Goal: Information Seeking & Learning: Compare options

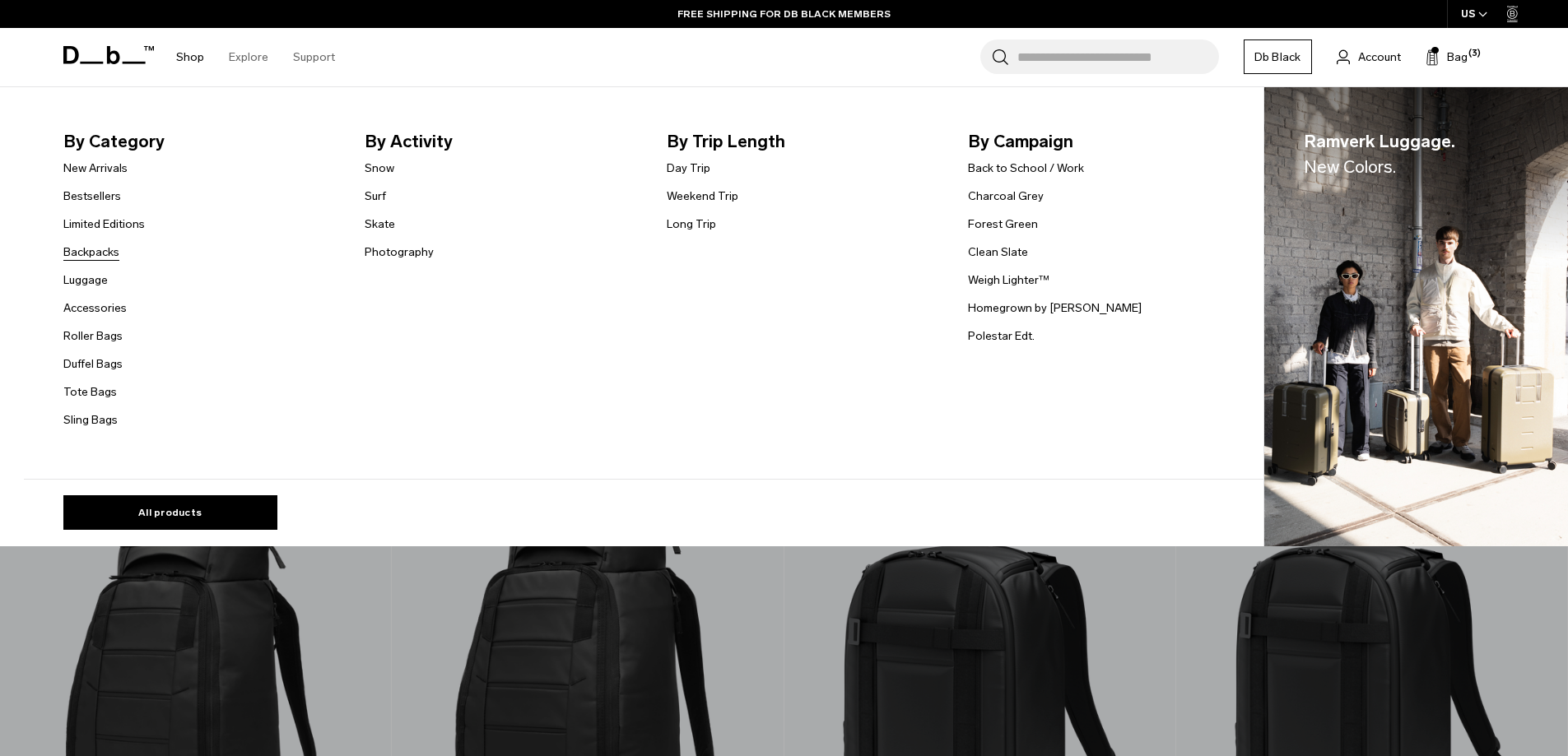
click at [109, 253] on link "Backpacks" at bounding box center [92, 252] width 56 height 17
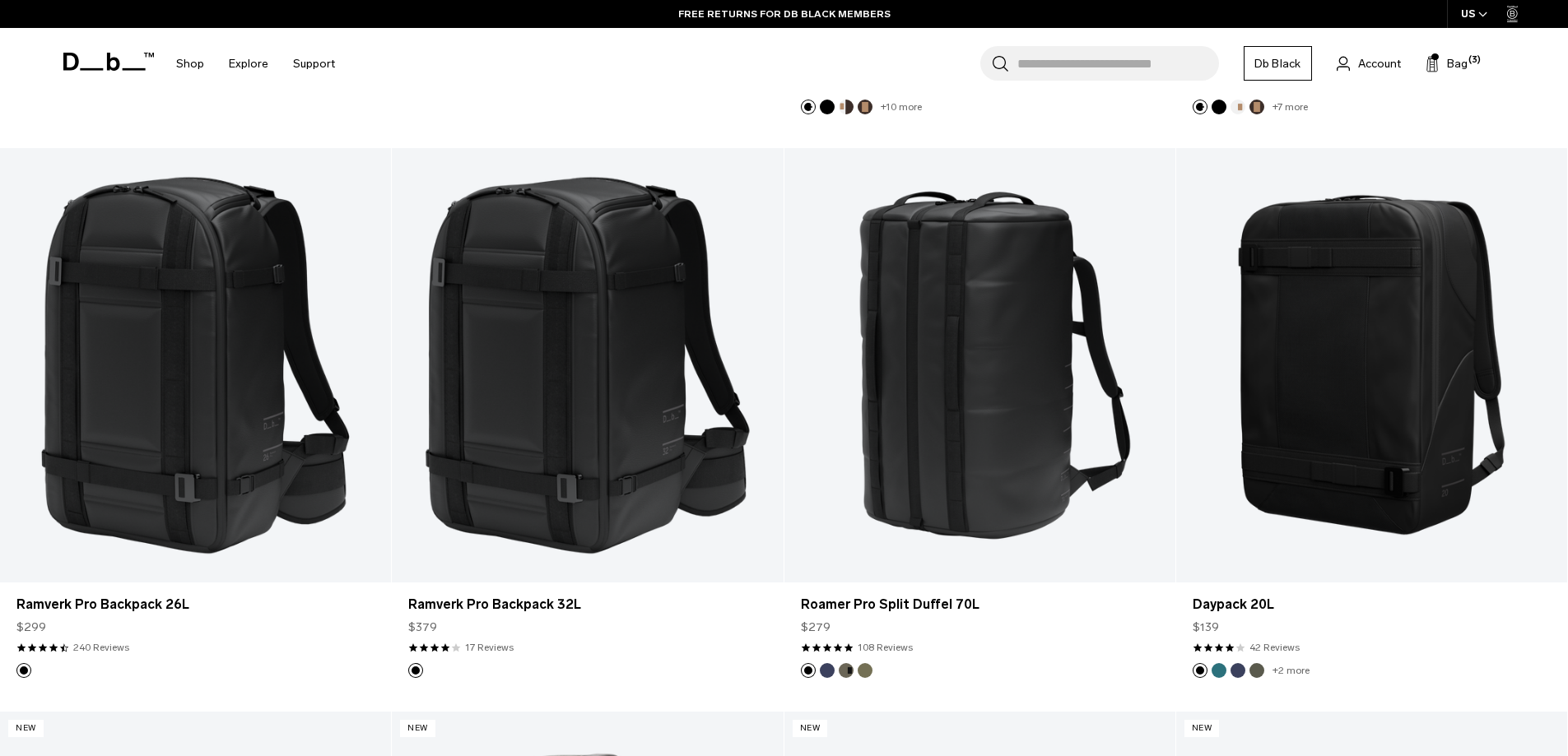
scroll to position [2641, 0]
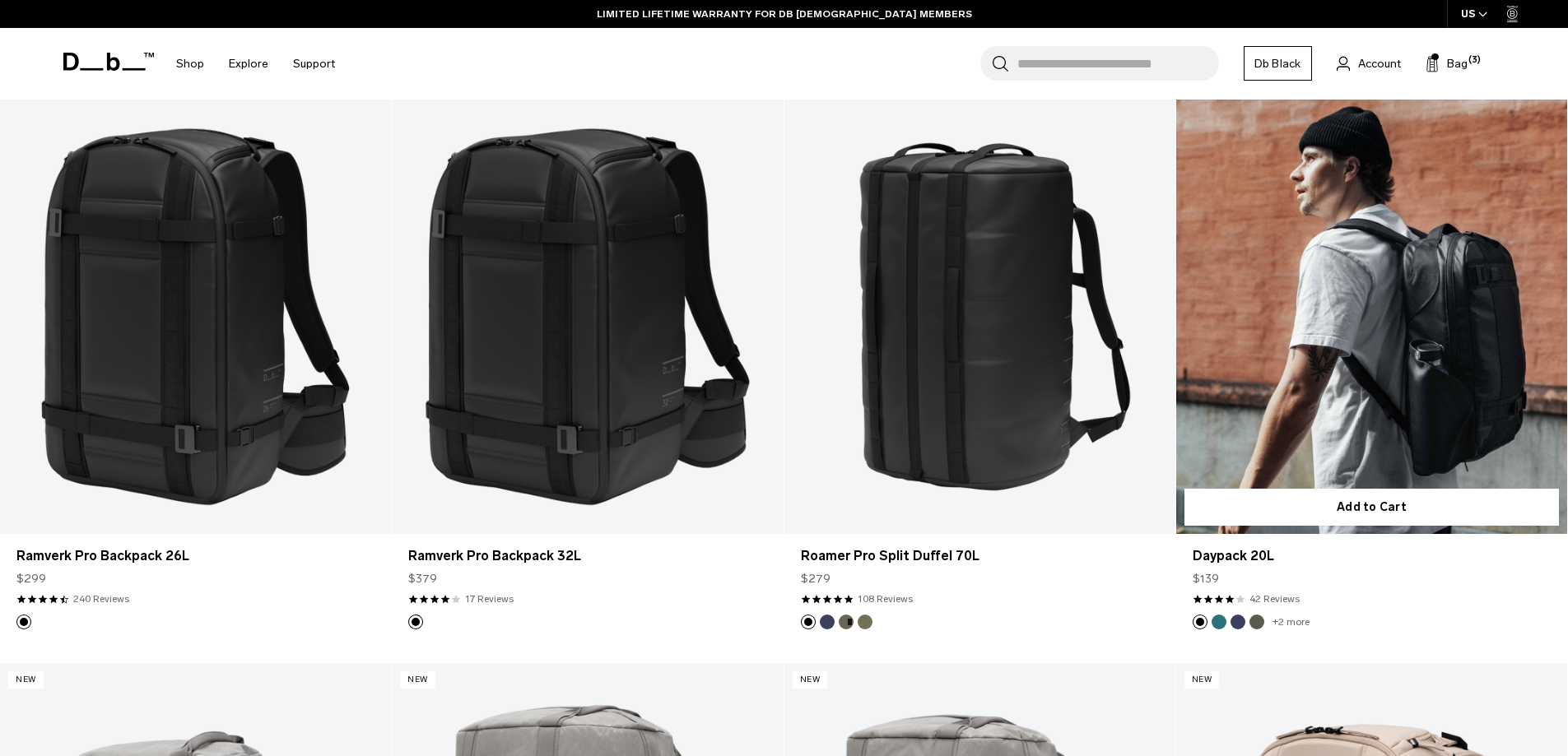
click at [1220, 624] on button "Midnight Teal" at bounding box center [1219, 622] width 15 height 15
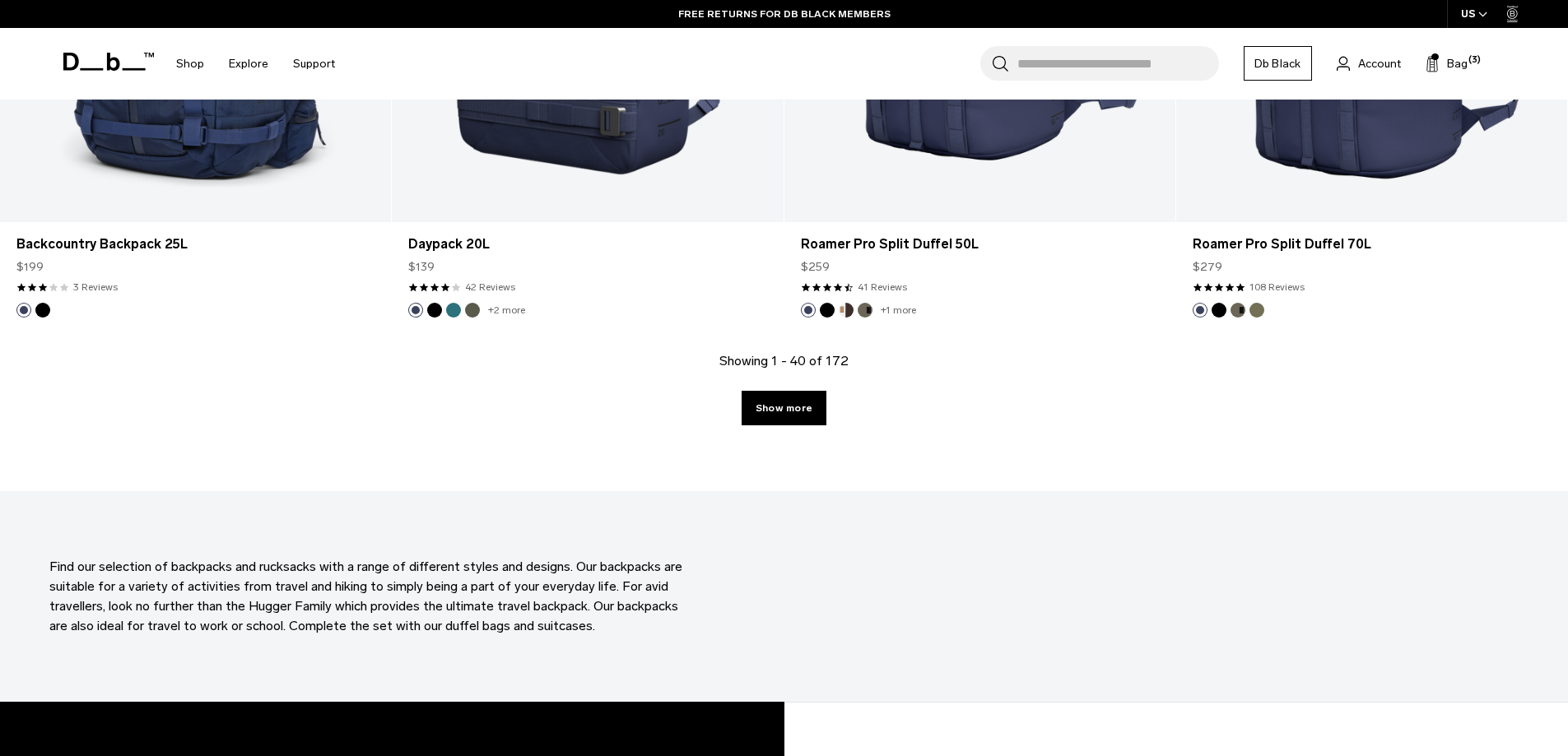
scroll to position [5768, 0]
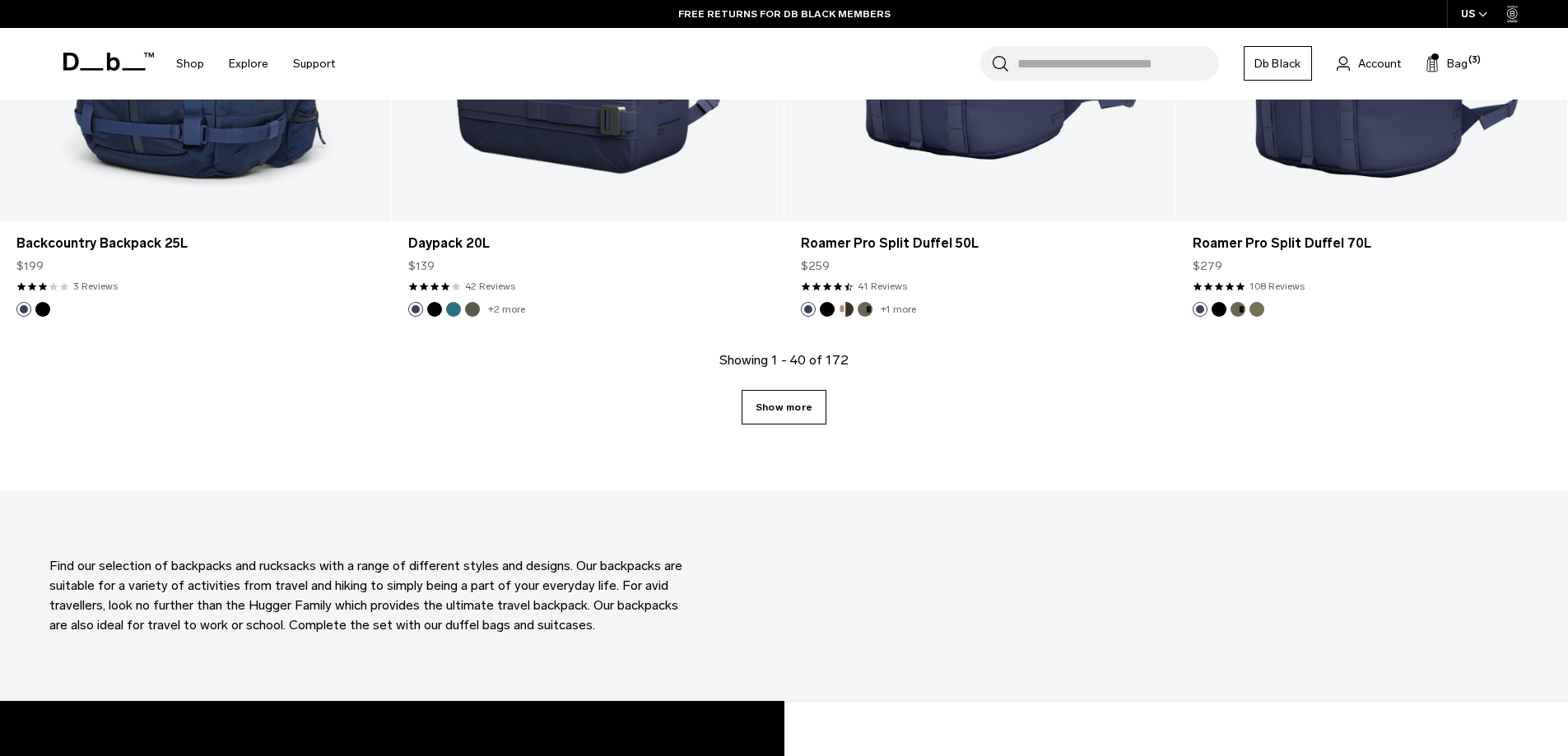
click at [783, 408] on link "Show more" at bounding box center [784, 407] width 84 height 35
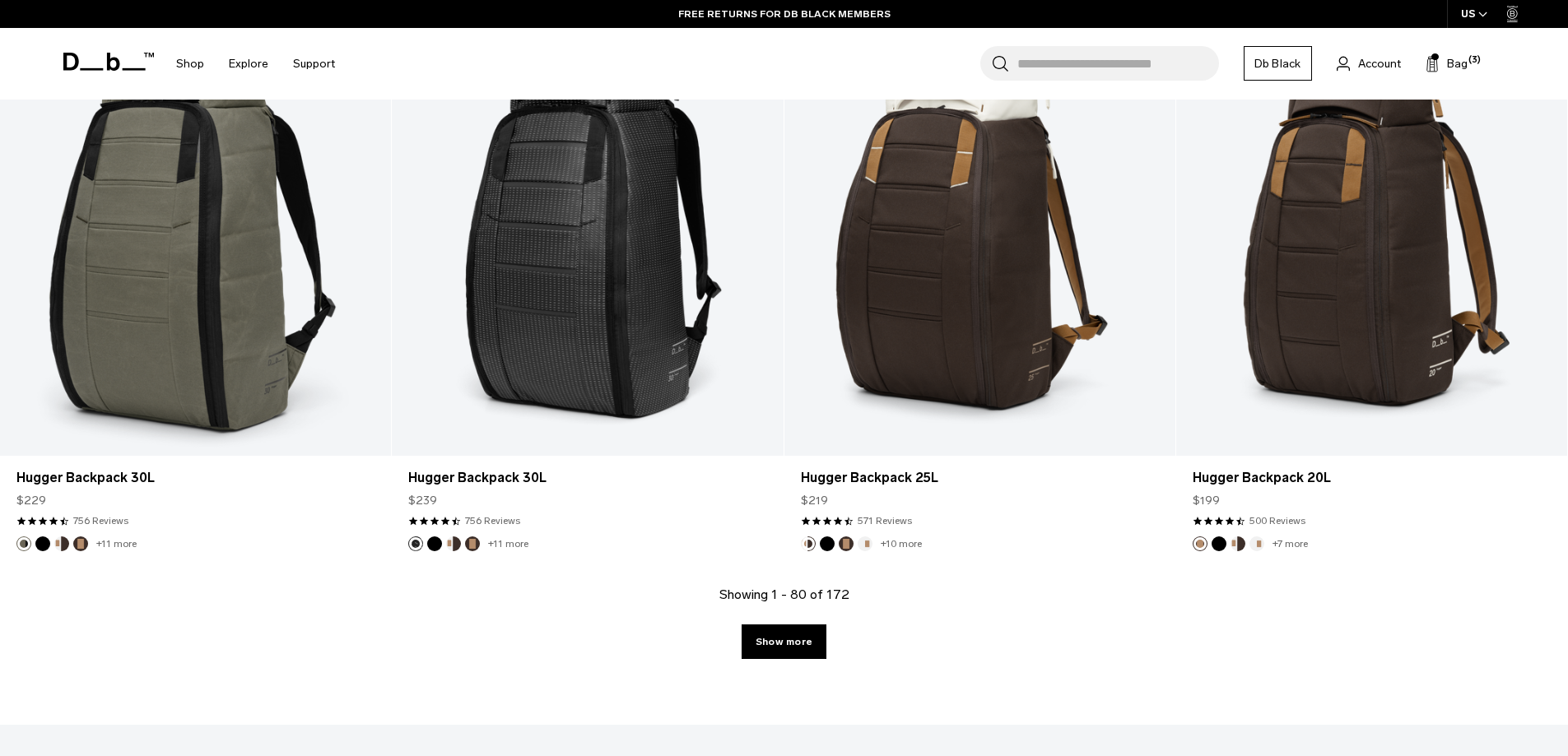
scroll to position [11189, 0]
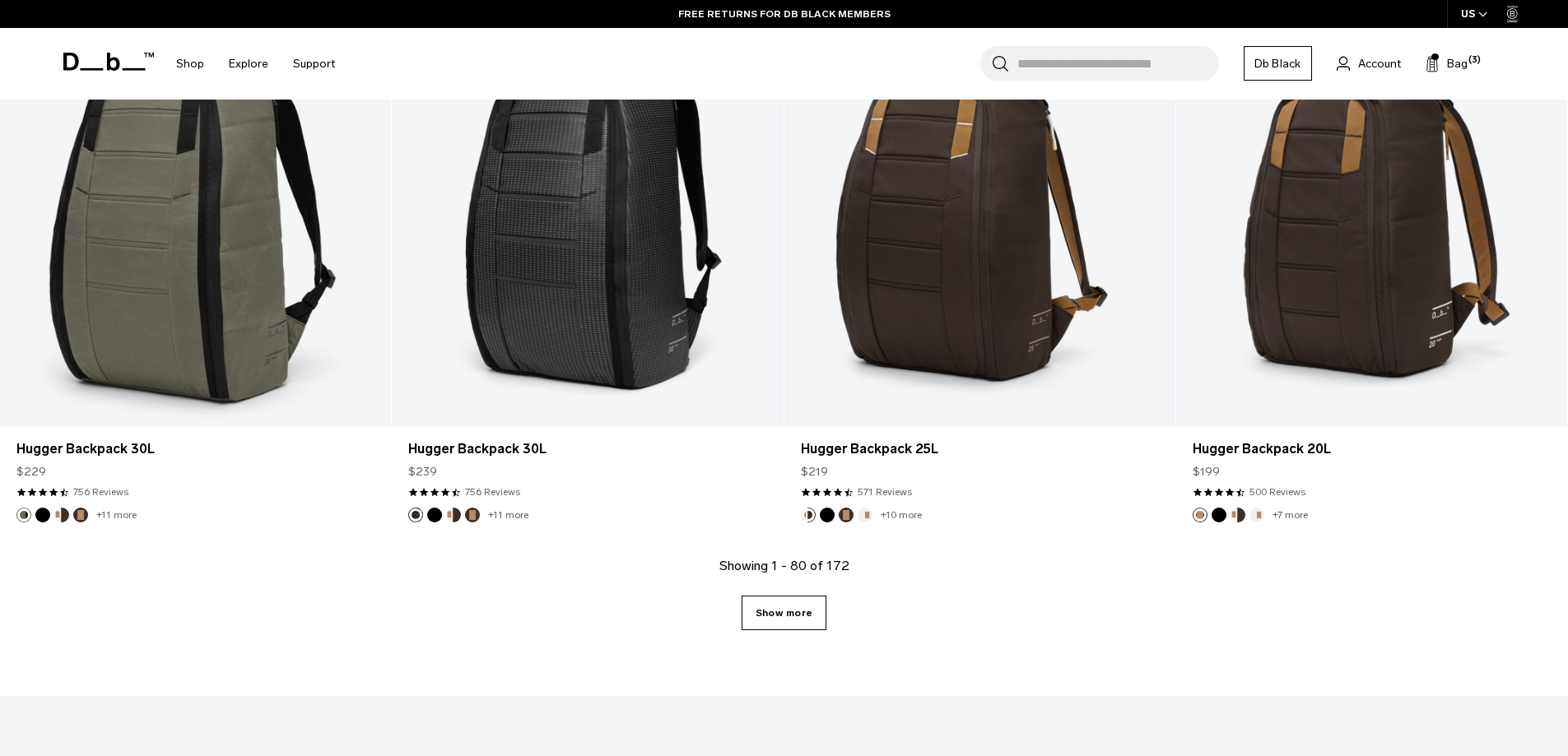
click at [771, 623] on link "Show more" at bounding box center [784, 614] width 84 height 35
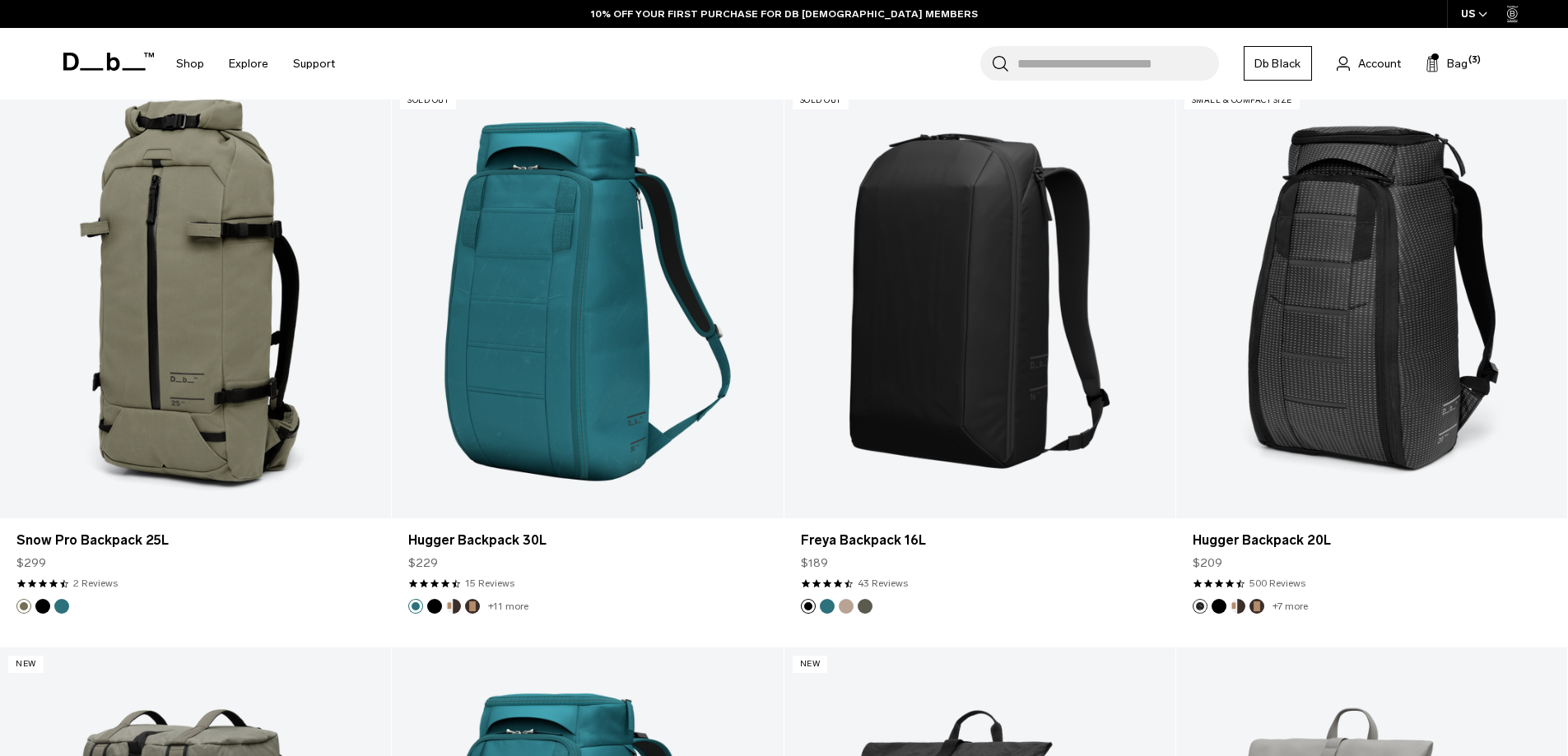
scroll to position [15069, 0]
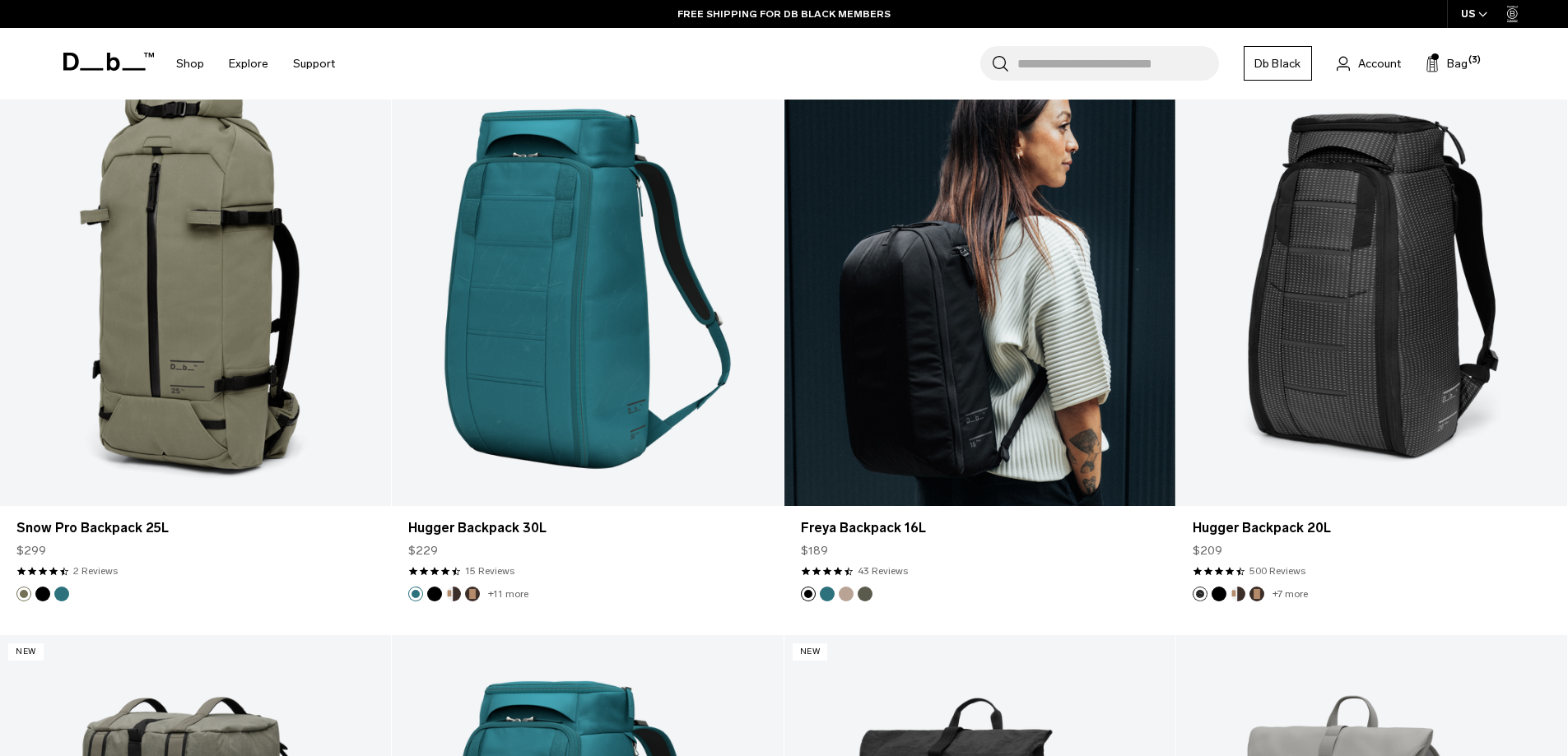
click at [827, 594] on button "Midnight Teal" at bounding box center [827, 595] width 15 height 15
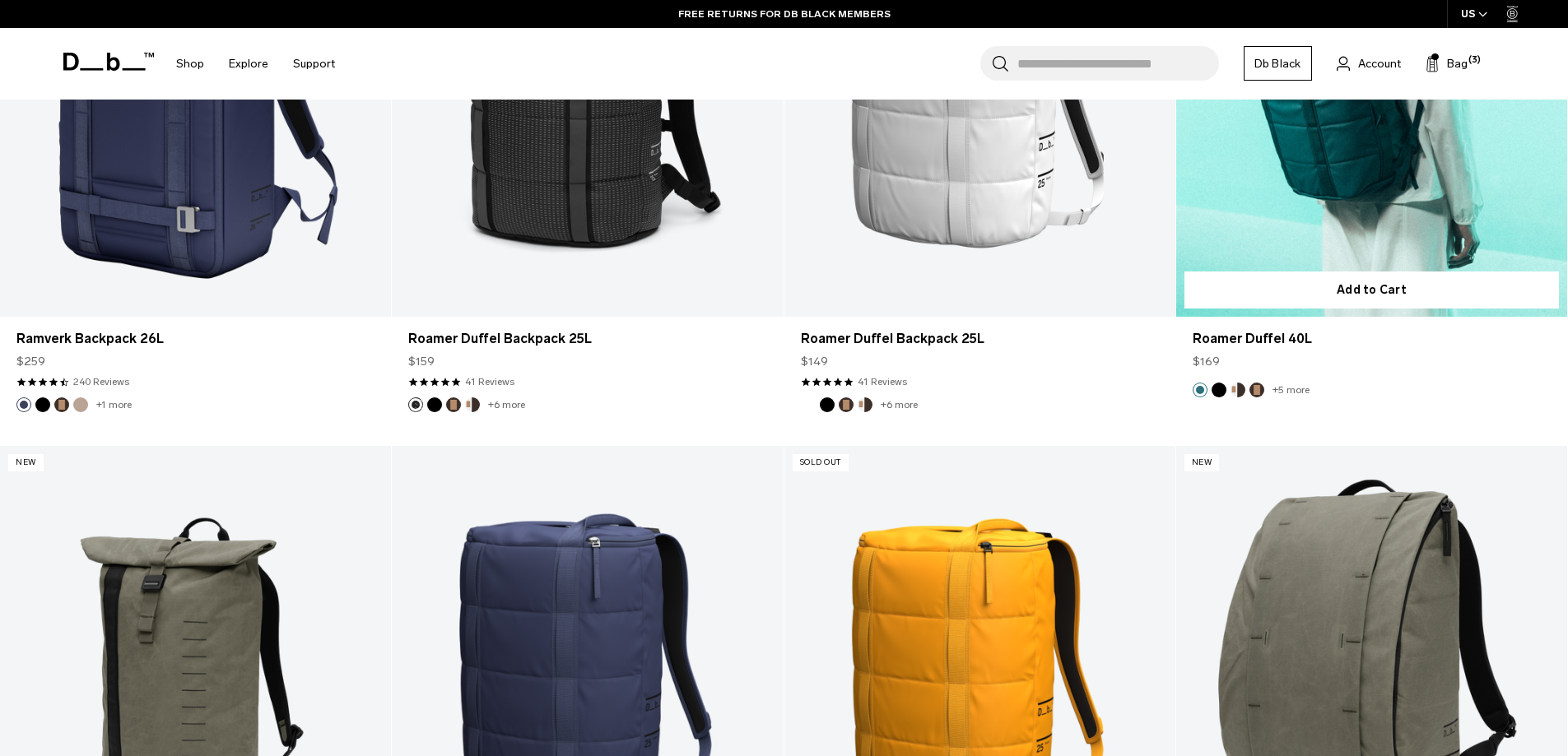
scroll to position [16715, 0]
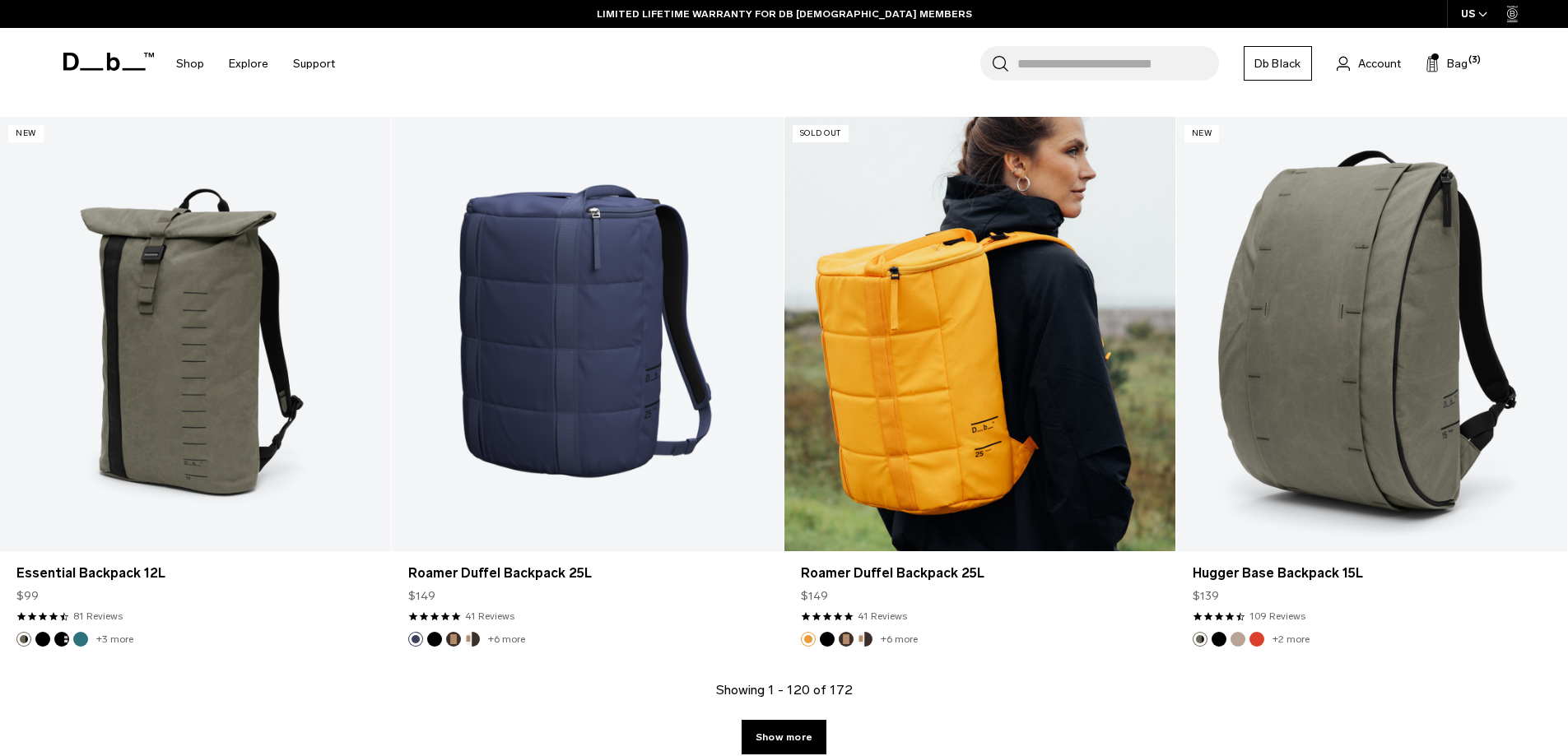
click at [887, 397] on link "Roamer Duffel Backpack 25L" at bounding box center [979, 334] width 391 height 435
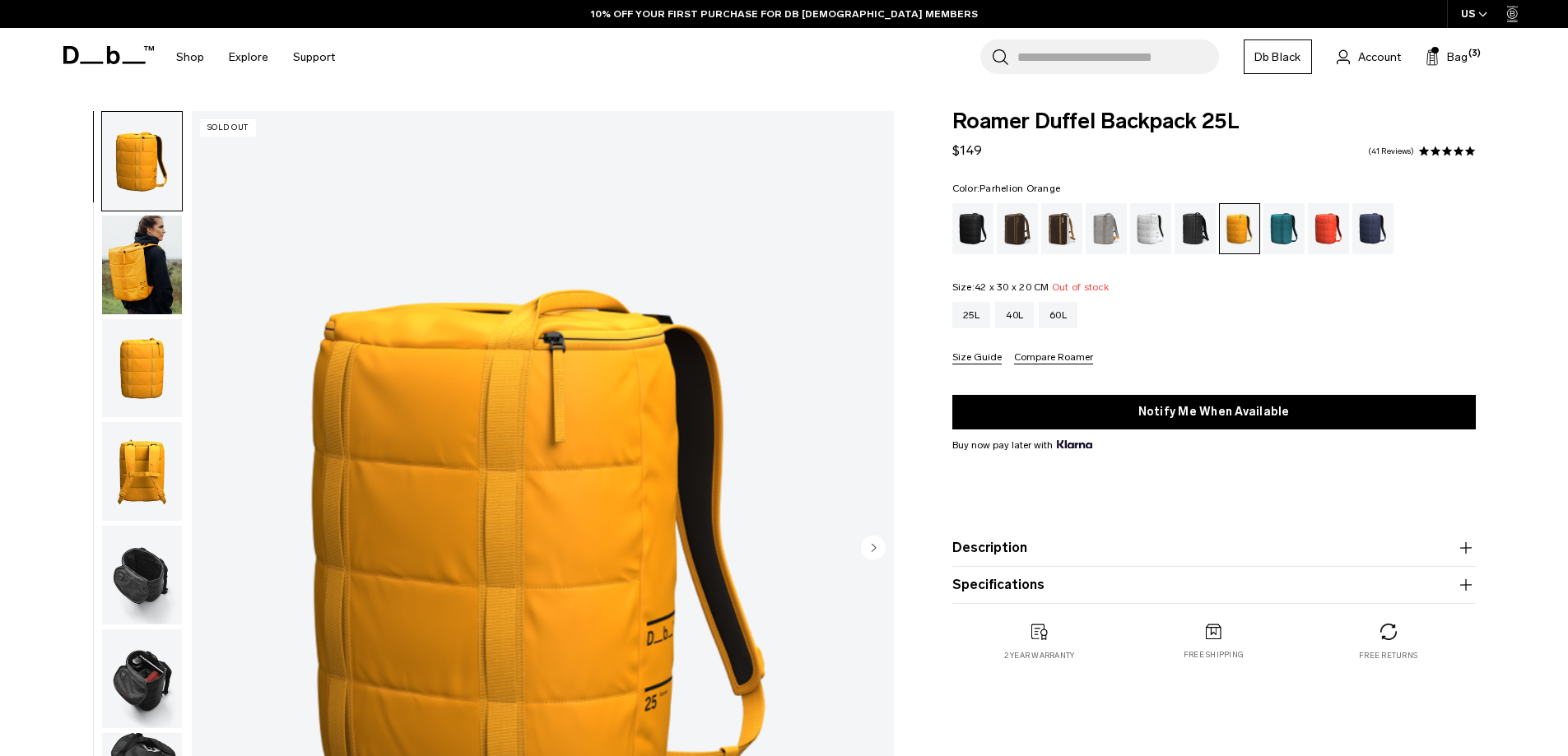
click at [131, 370] on img "button" at bounding box center [142, 368] width 79 height 99
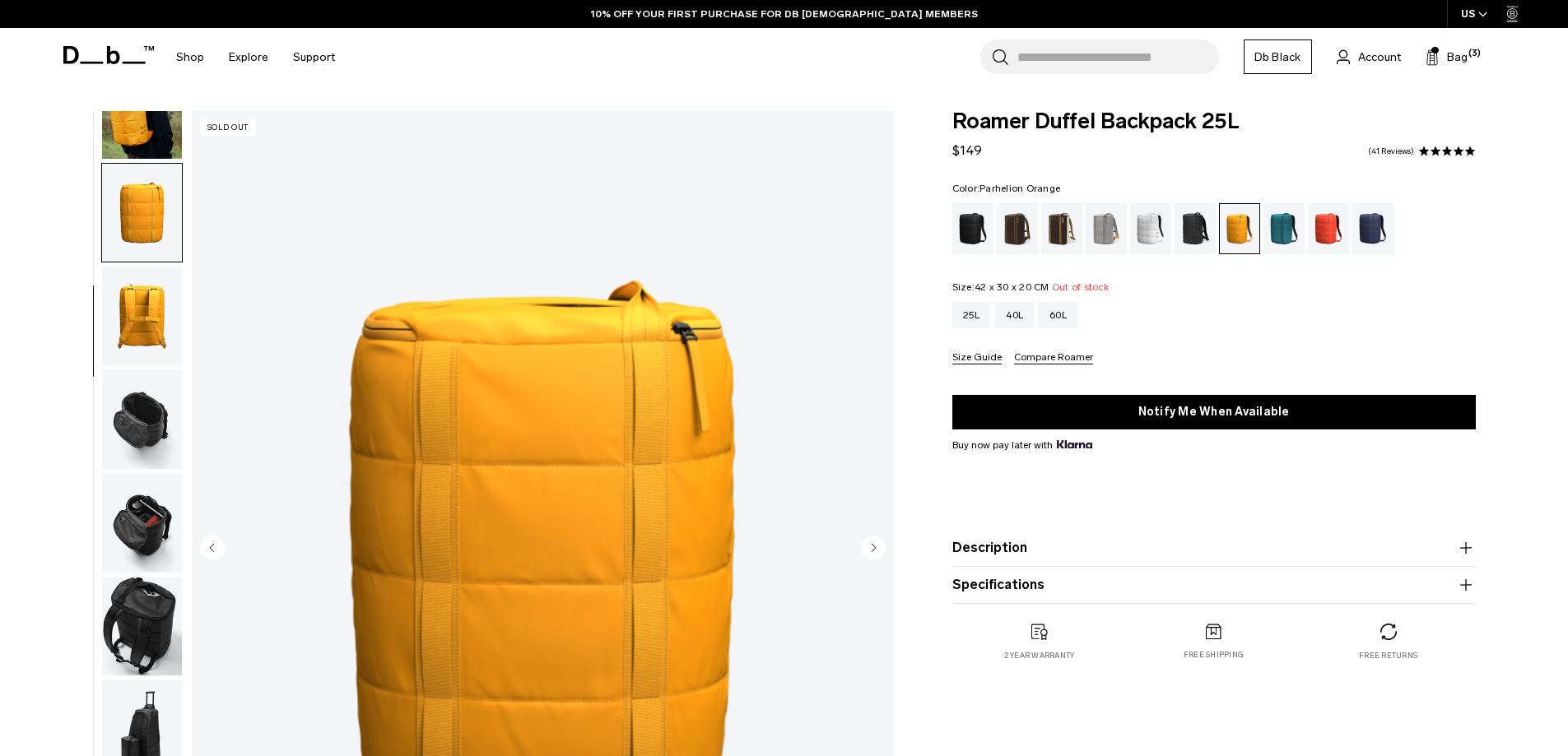
click at [129, 407] on img "button" at bounding box center [142, 419] width 79 height 99
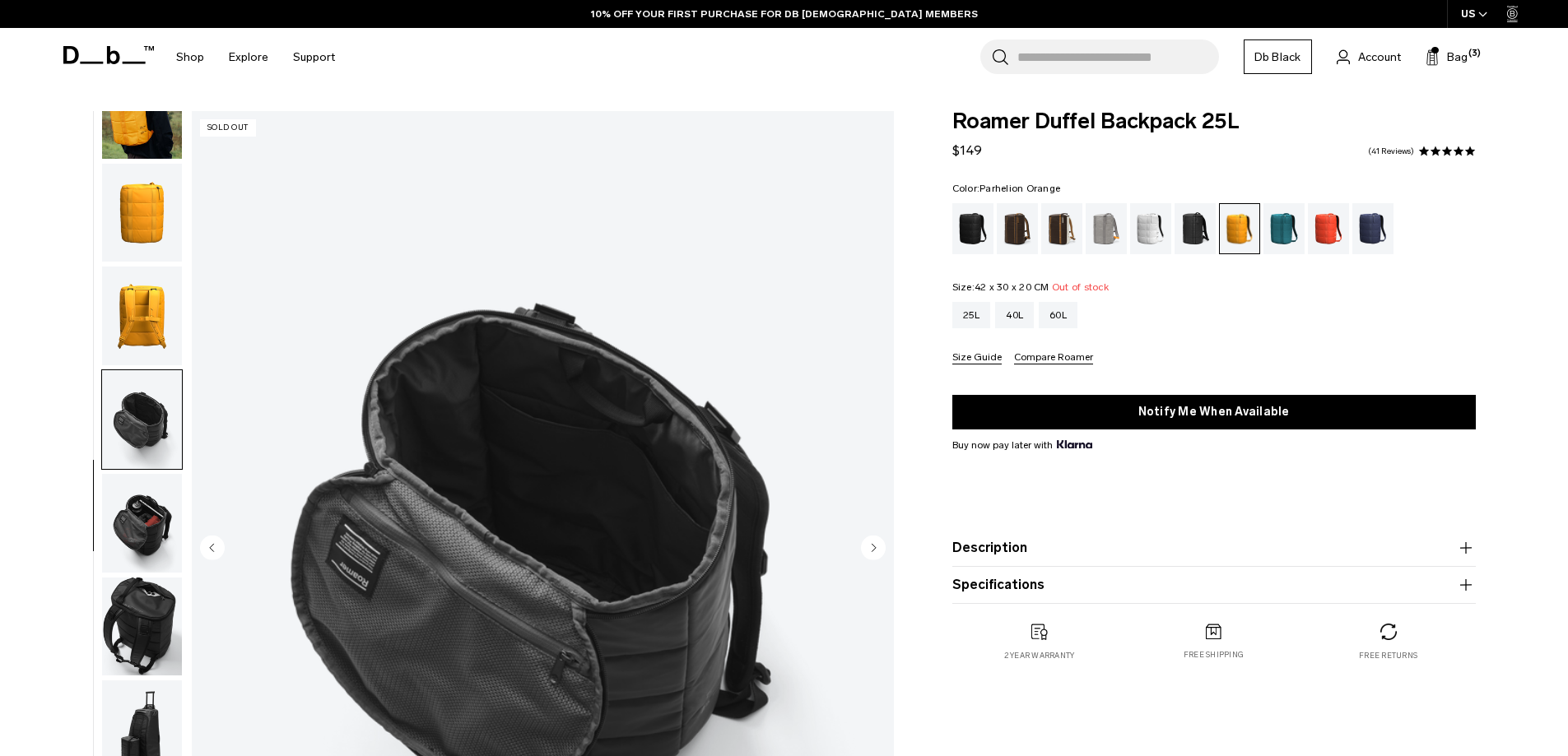
click at [147, 522] on img "button" at bounding box center [142, 523] width 79 height 99
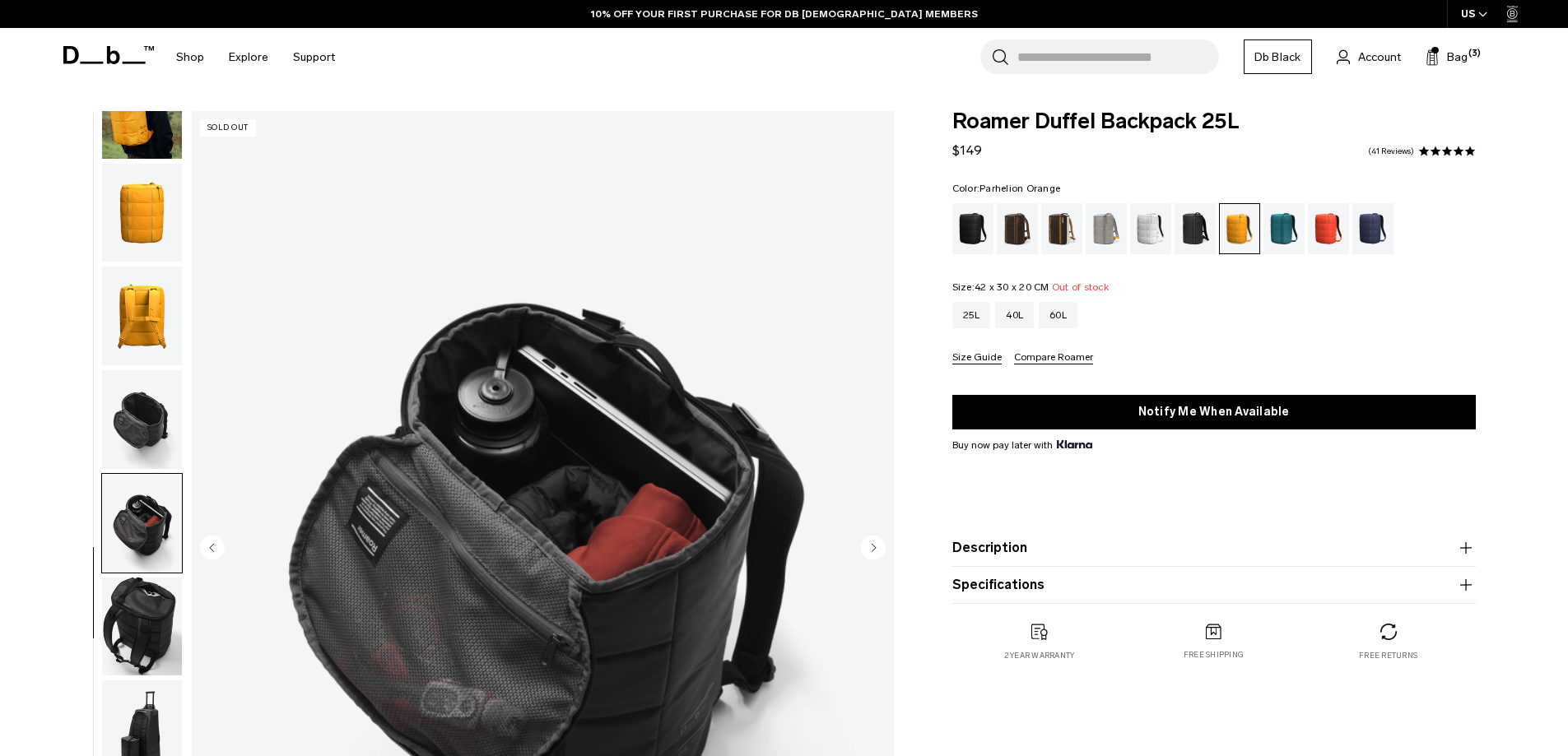
scroll to position [82, 0]
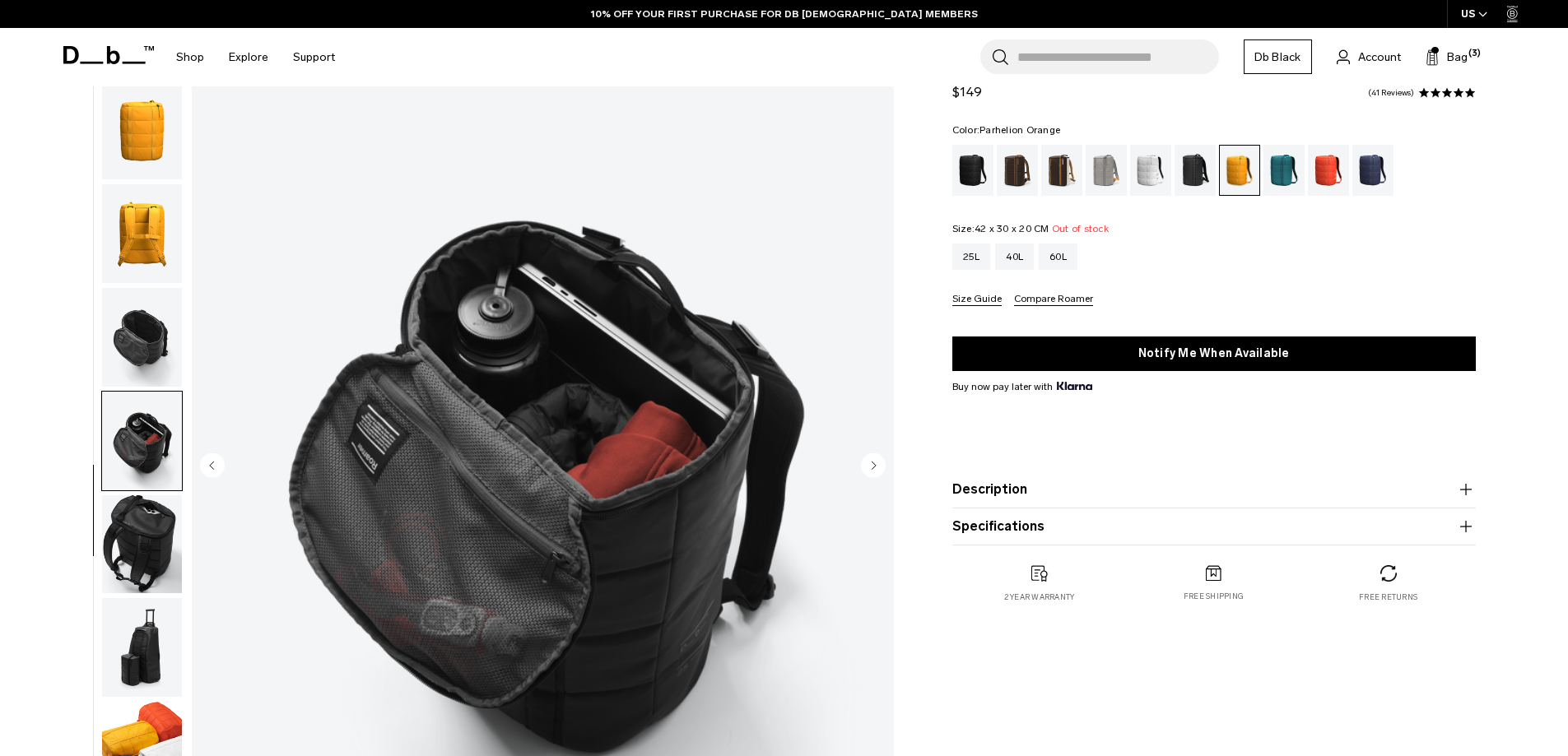
drag, startPoint x: 151, startPoint y: 459, endPoint x: 148, endPoint y: 481, distance: 22.2
click at [150, 460] on img "button" at bounding box center [142, 441] width 79 height 99
click at [152, 528] on img "button" at bounding box center [142, 544] width 79 height 99
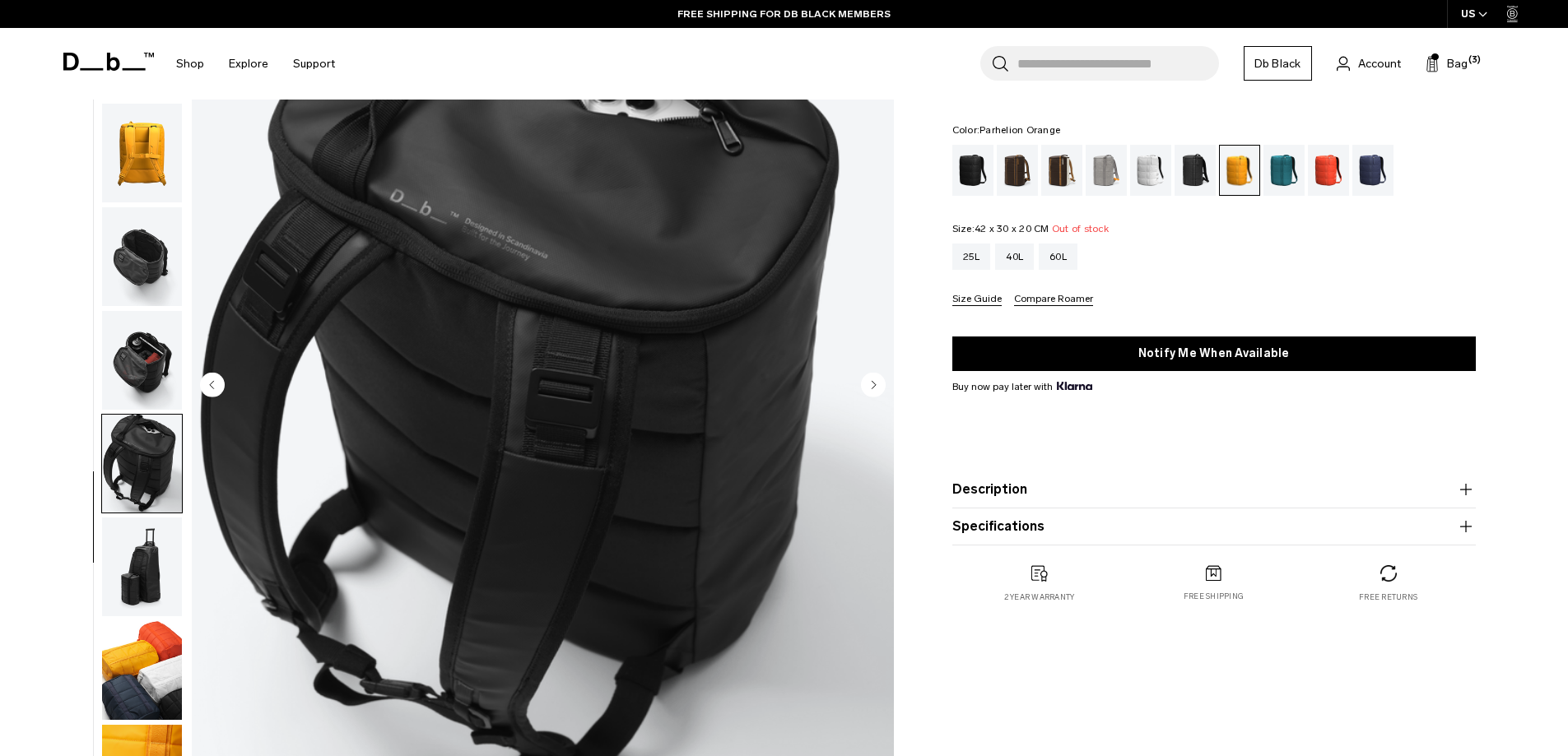
scroll to position [0, 0]
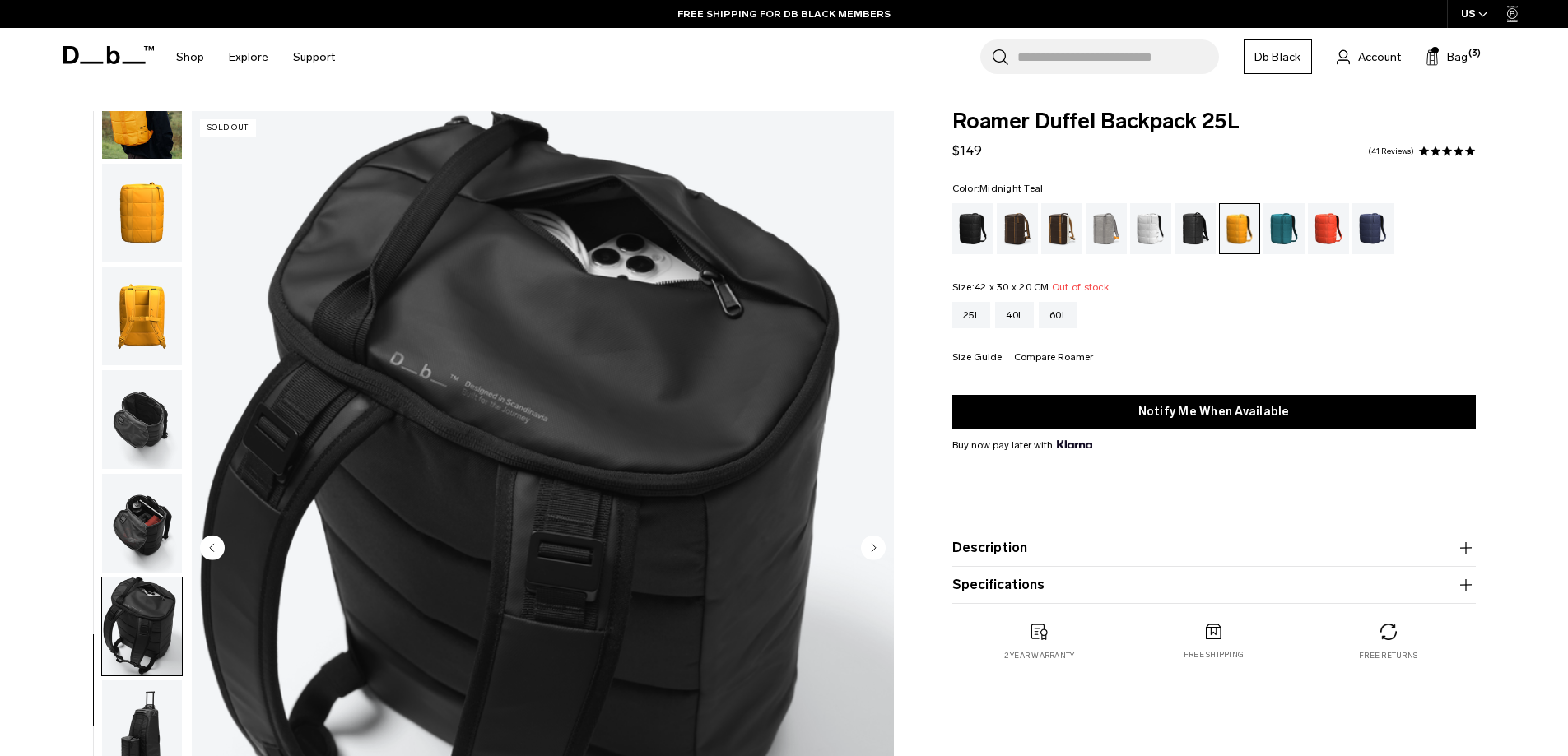
click at [1281, 229] on div "Midnight Teal" at bounding box center [1284, 229] width 42 height 51
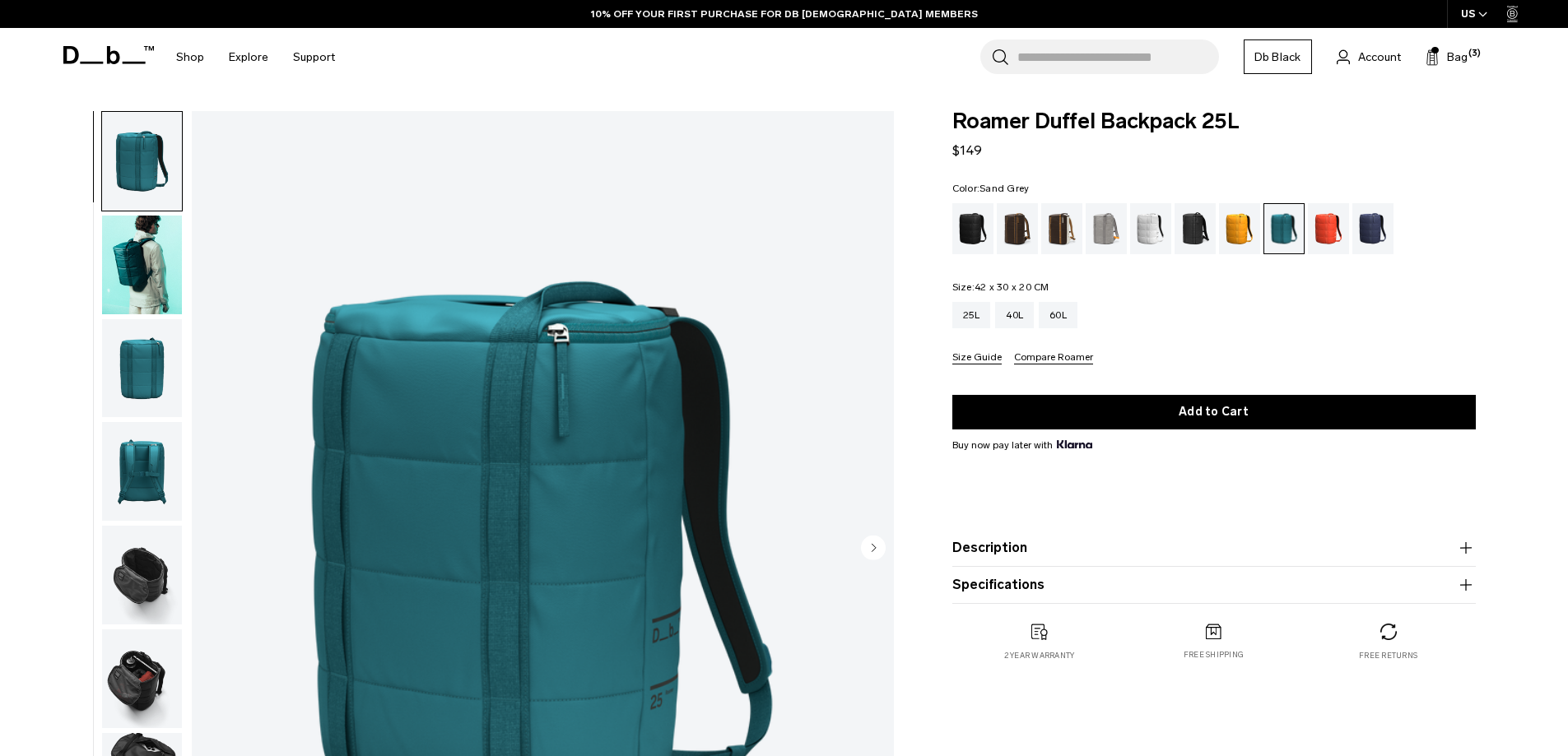
click at [1094, 237] on div "Sand Grey" at bounding box center [1106, 229] width 42 height 51
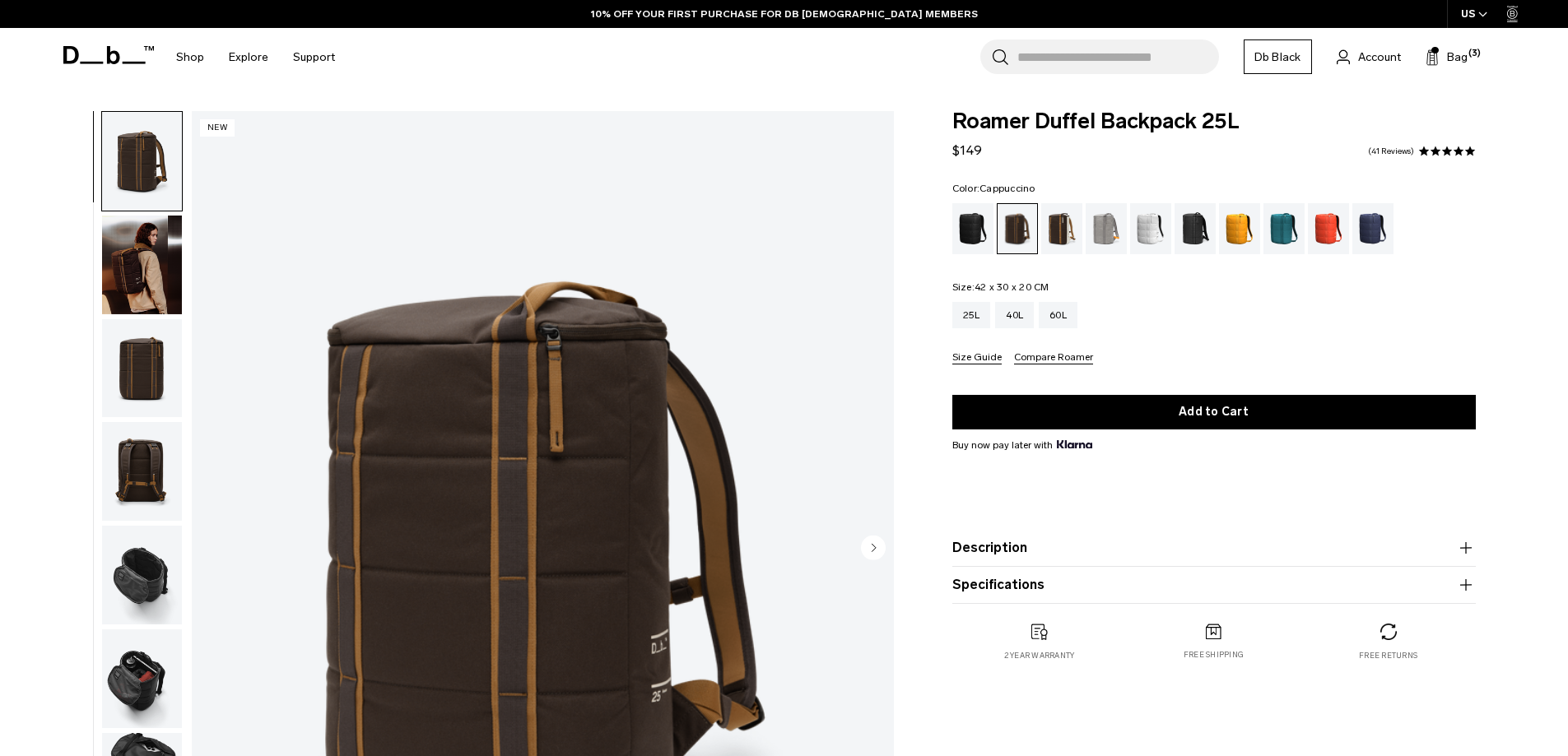
click at [1060, 231] on div "Cappuccino" at bounding box center [1061, 229] width 42 height 51
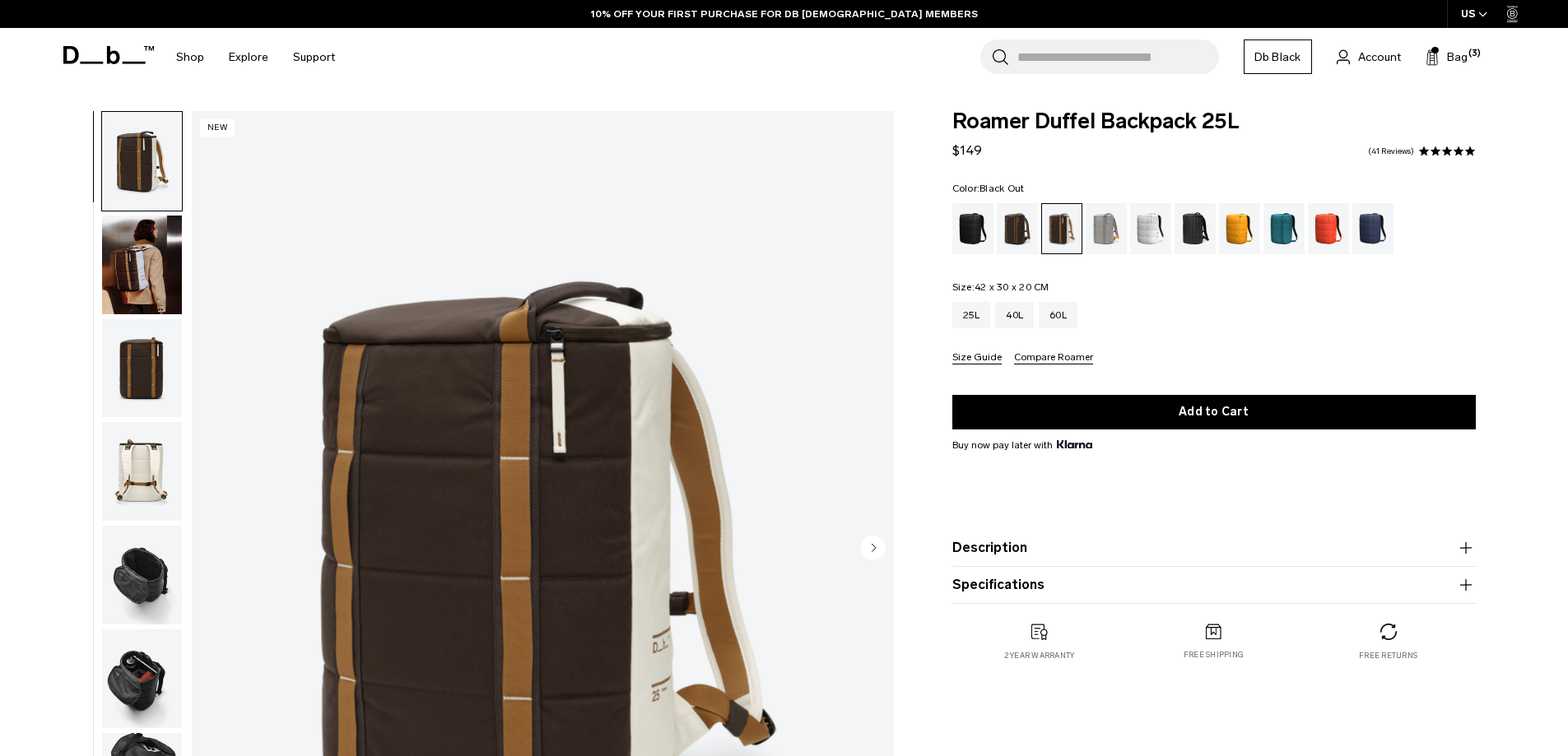
click at [963, 237] on div "Black Out" at bounding box center [973, 229] width 42 height 51
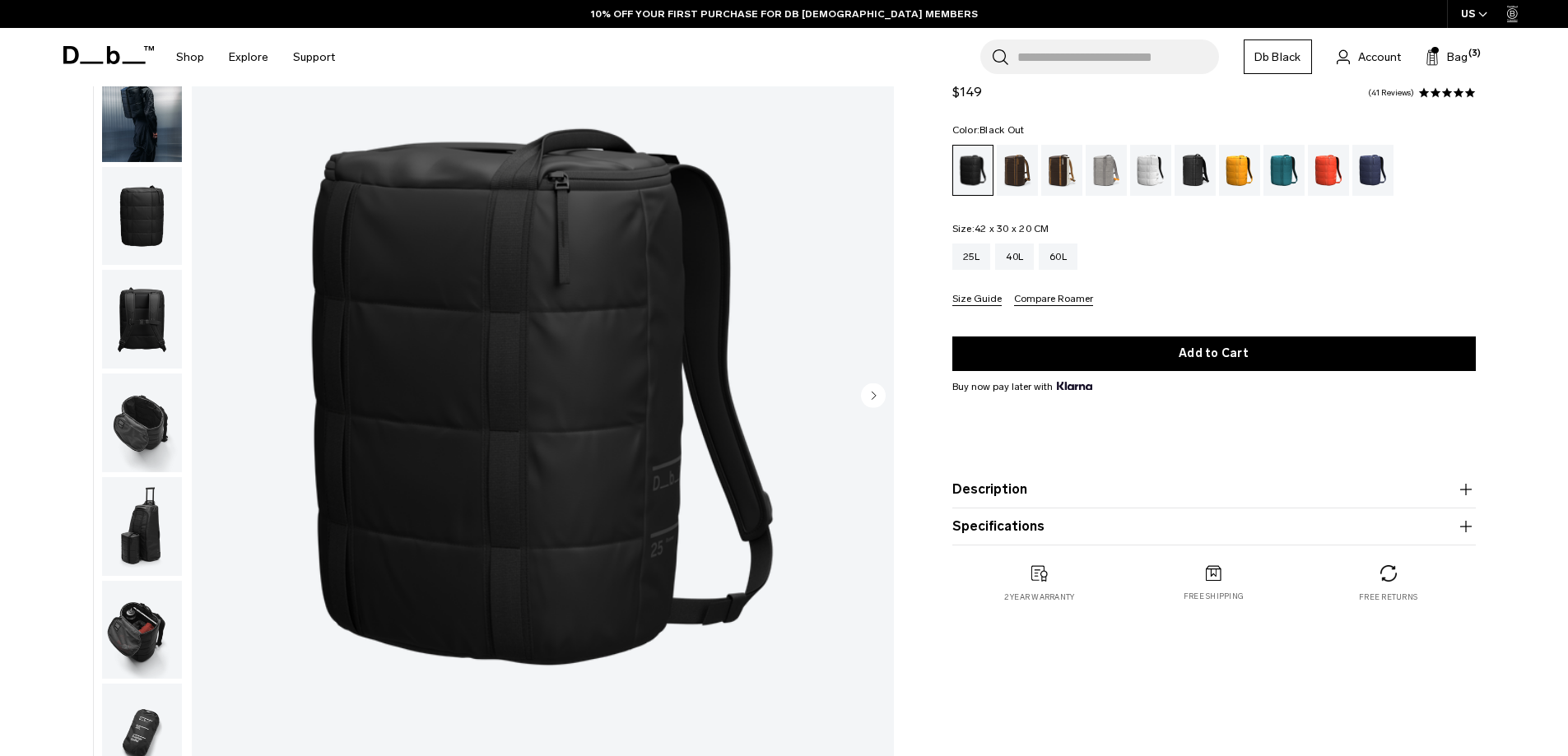
scroll to position [165, 0]
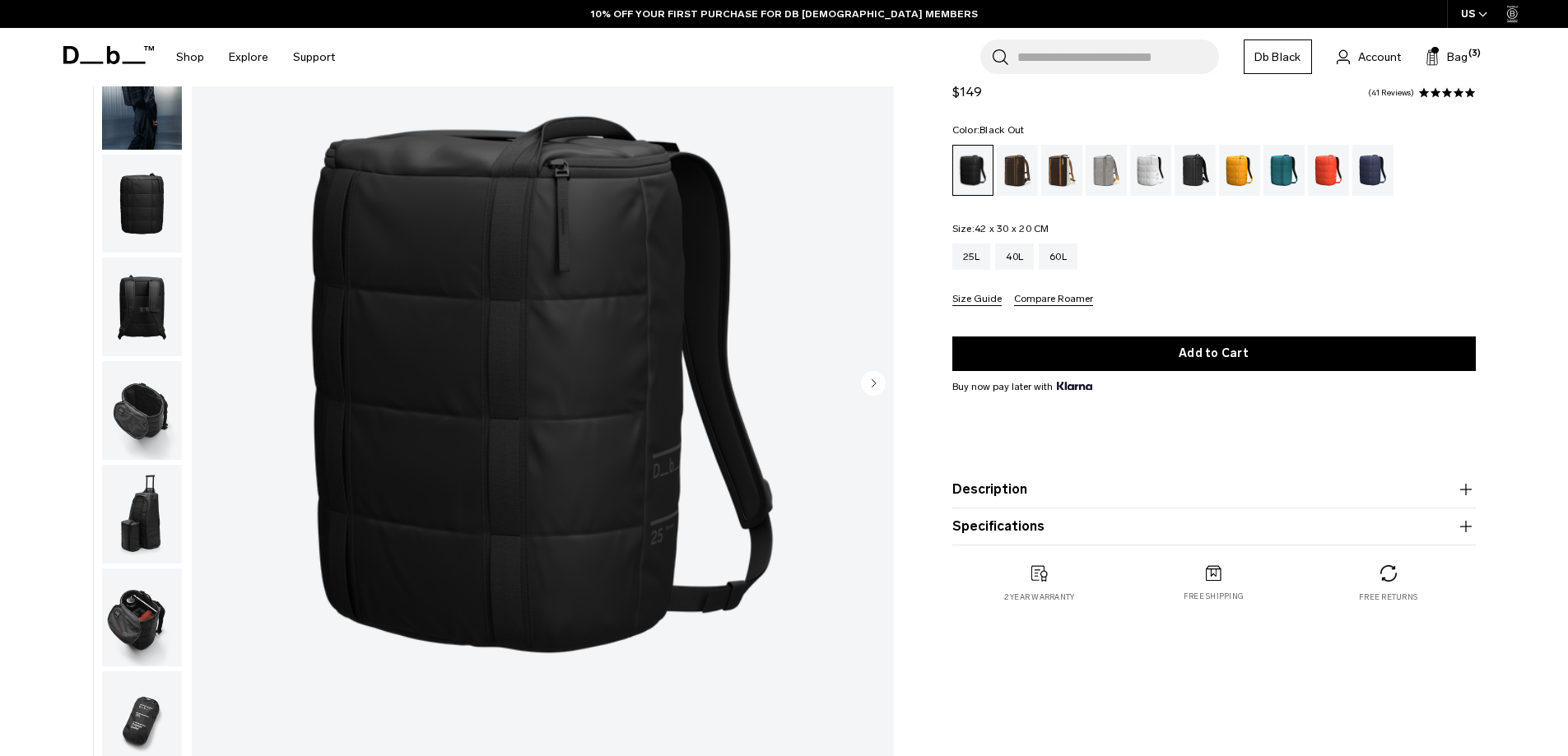
click at [124, 127] on img "button" at bounding box center [142, 100] width 79 height 99
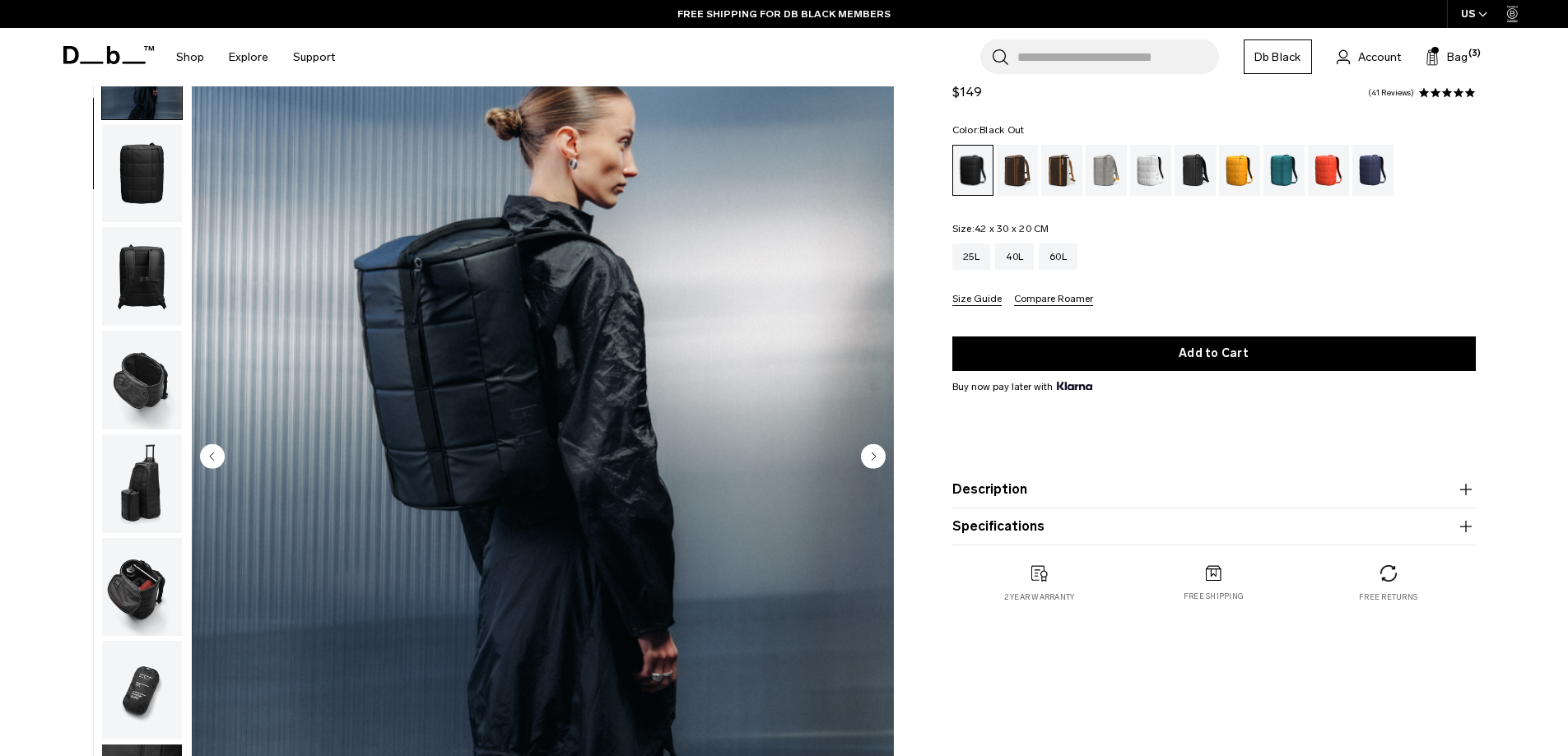
scroll to position [0, 0]
